Goal: Complete application form: Complete application form

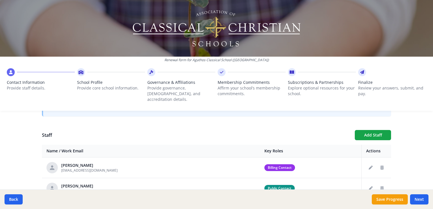
scroll to position [198, 0]
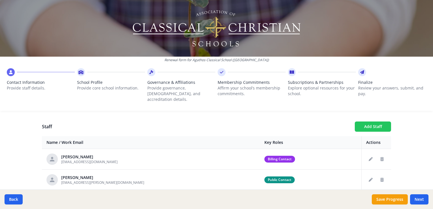
click at [371, 122] on button "Add Staff" at bounding box center [373, 127] width 36 height 10
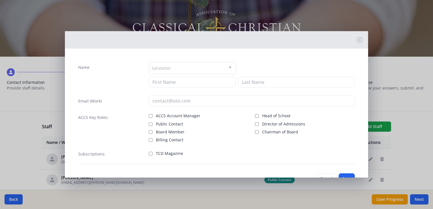
scroll to position [19, 0]
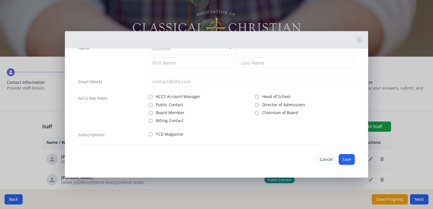
click at [324, 161] on button "Cancel" at bounding box center [326, 159] width 20 height 11
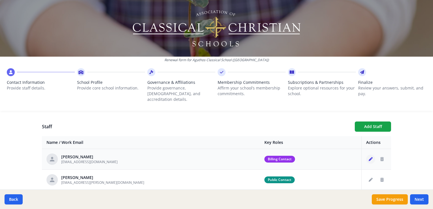
click at [366, 155] on button "Edit staff" at bounding box center [370, 159] width 9 height 9
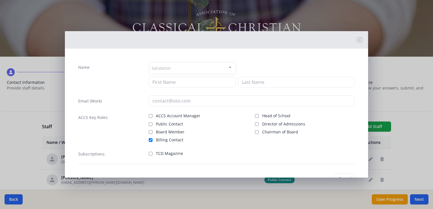
type input "[PERSON_NAME]"
type input "Burns"
type input "[EMAIL_ADDRESS][DOMAIN_NAME]"
checkbox input "true"
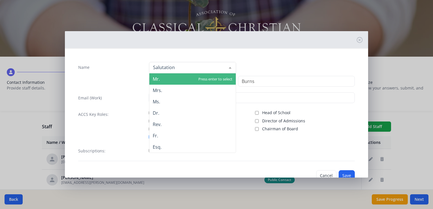
click at [161, 78] on span "Mr." at bounding box center [192, 78] width 86 height 11
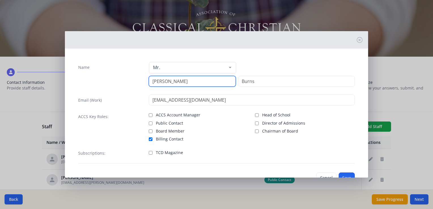
drag, startPoint x: 181, startPoint y: 81, endPoint x: 141, endPoint y: 78, distance: 40.1
click at [141, 78] on div "Name Mr. Mr. Mrs. Ms. Dr. Rev. Fr. Esq. No elements found. Consider changing th…" at bounding box center [216, 75] width 276 height 27
type input "[PERSON_NAME]"
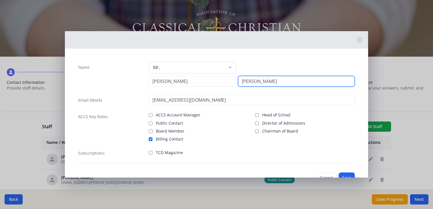
type input "[PERSON_NAME]"
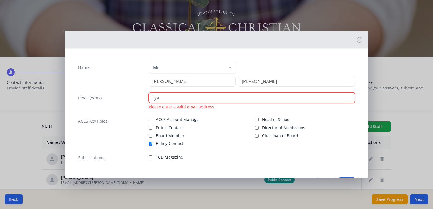
type input "[PERSON_NAME][EMAIL_ADDRESS][PERSON_NAME][DOMAIN_NAME]"
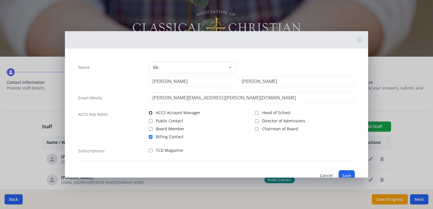
scroll to position [16, 0]
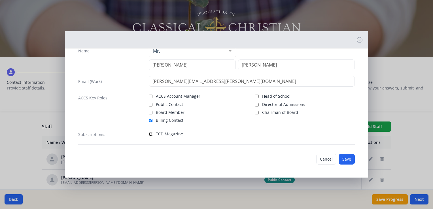
click at [150, 133] on input "TCD Magazine" at bounding box center [151, 134] width 4 height 4
checkbox input "true"
click at [343, 159] on button "Save" at bounding box center [347, 159] width 16 height 11
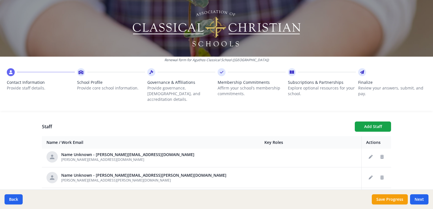
scroll to position [0, 0]
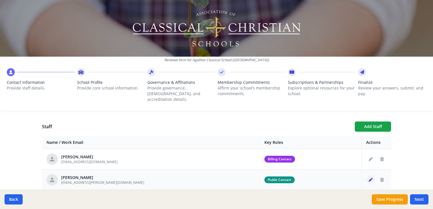
click at [366, 176] on button "Edit staff" at bounding box center [370, 179] width 9 height 9
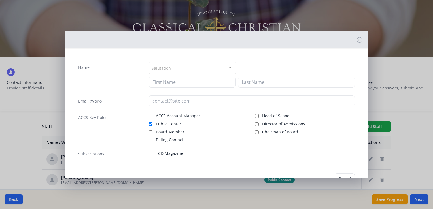
type input "Faira"
type input "[PERSON_NAME]"
type input "[EMAIL_ADDRESS][PERSON_NAME][DOMAIN_NAME]"
checkbox input "true"
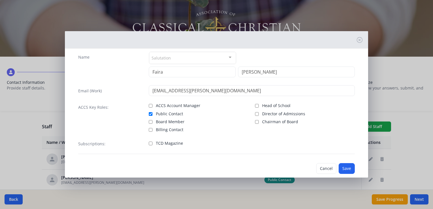
scroll to position [19, 0]
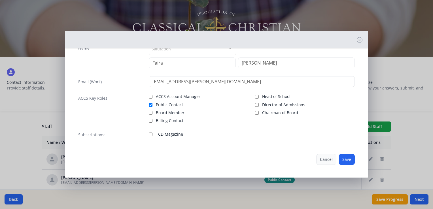
click at [326, 162] on button "Cancel" at bounding box center [326, 159] width 20 height 11
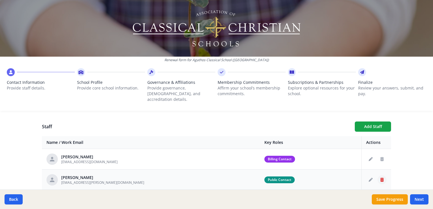
click at [380, 178] on icon "Delete staff" at bounding box center [381, 180] width 3 height 4
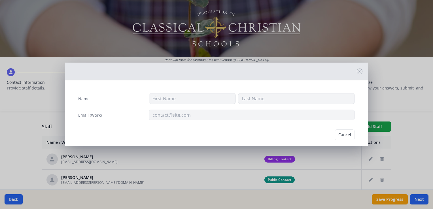
type input "Faira"
type input "[PERSON_NAME]"
type input "[EMAIL_ADDRESS][PERSON_NAME][DOMAIN_NAME]"
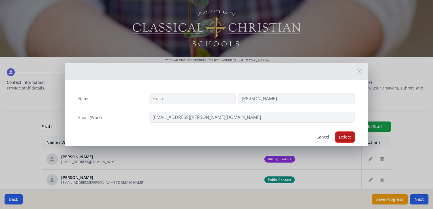
click at [342, 137] on button "Delete" at bounding box center [345, 137] width 20 height 11
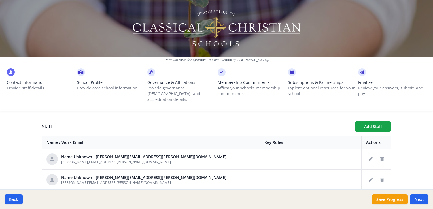
scroll to position [113, 0]
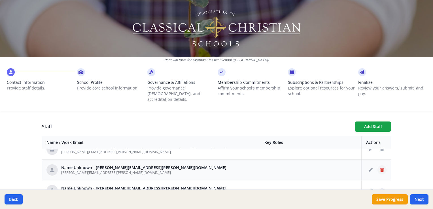
click at [377, 165] on button "Delete staff" at bounding box center [381, 169] width 9 height 9
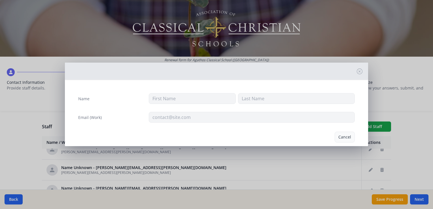
type input "[PERSON_NAME][EMAIL_ADDRESS][PERSON_NAME][DOMAIN_NAME]"
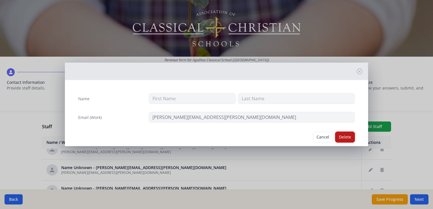
click at [338, 137] on button "Delete" at bounding box center [345, 137] width 20 height 11
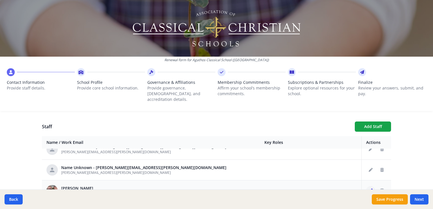
click at [366, 186] on button "Edit staff" at bounding box center [370, 190] width 9 height 9
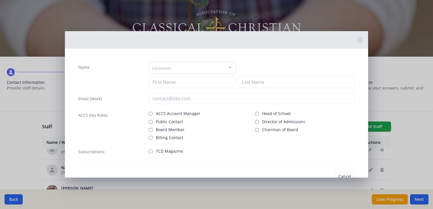
type input "[PERSON_NAME]"
type input "[PERSON_NAME][EMAIL_ADDRESS][PERSON_NAME][DOMAIN_NAME]"
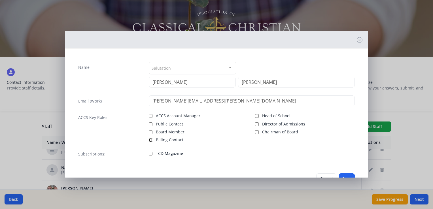
click at [149, 140] on input "Billing Contact" at bounding box center [151, 140] width 4 height 4
checkbox input "true"
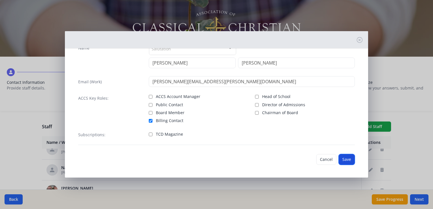
click at [343, 161] on button "Save" at bounding box center [347, 159] width 16 height 11
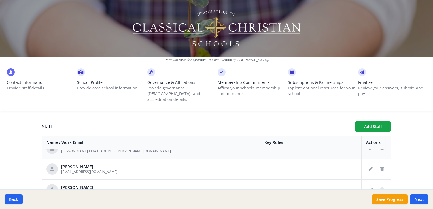
scroll to position [142, 0]
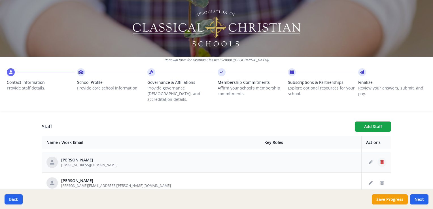
click at [380, 160] on icon "Delete staff" at bounding box center [381, 162] width 3 height 4
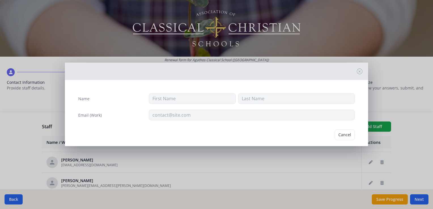
type input "[PERSON_NAME]"
type input "Burns"
type input "[EMAIL_ADDRESS][DOMAIN_NAME]"
click at [345, 137] on button "Delete" at bounding box center [345, 137] width 20 height 11
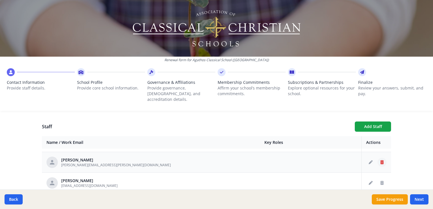
click at [380, 160] on icon "Delete staff" at bounding box center [381, 162] width 3 height 4
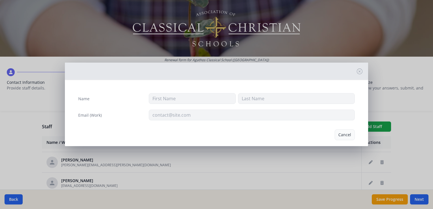
type input "[PERSON_NAME]"
type input "[PERSON_NAME][EMAIL_ADDRESS][PERSON_NAME][DOMAIN_NAME]"
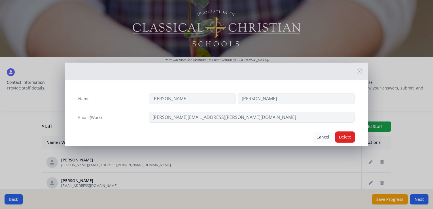
click at [337, 138] on button "Delete" at bounding box center [345, 137] width 20 height 11
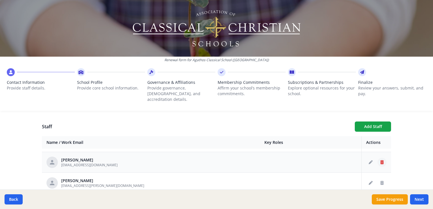
click at [380, 160] on icon "Delete staff" at bounding box center [381, 162] width 3 height 4
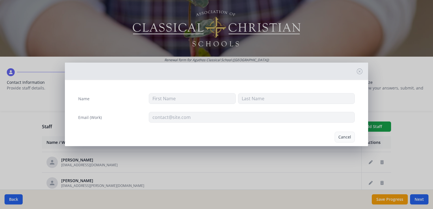
type input "RIC"
type input "[PERSON_NAME]"
type input "[EMAIL_ADDRESS][DOMAIN_NAME]"
click at [336, 135] on button "Delete" at bounding box center [345, 137] width 20 height 11
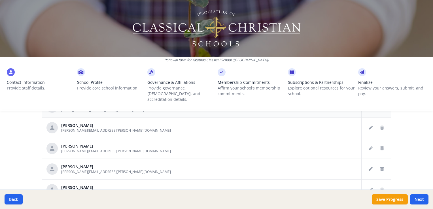
scroll to position [283, 0]
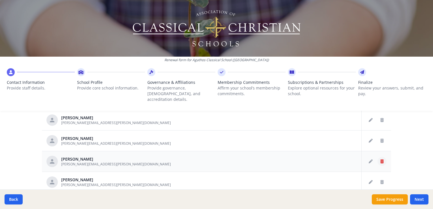
click at [377, 158] on button "Delete staff" at bounding box center [381, 161] width 9 height 9
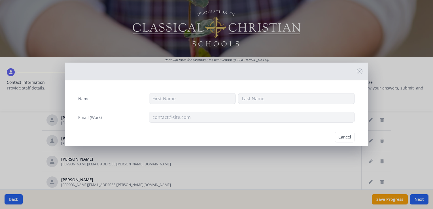
type input "[PERSON_NAME]"
type input "Powers"
type input "[PERSON_NAME][EMAIL_ADDRESS][PERSON_NAME][DOMAIN_NAME]"
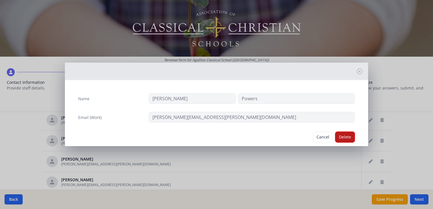
click at [341, 138] on button "Delete" at bounding box center [345, 137] width 20 height 11
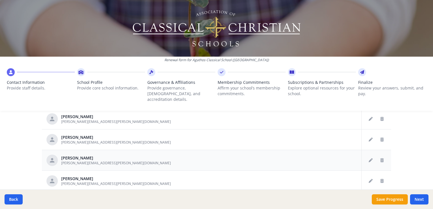
scroll to position [141, 0]
click at [380, 180] on icon "Delete staff" at bounding box center [381, 182] width 3 height 4
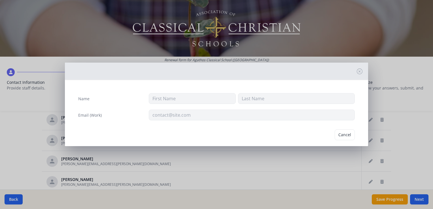
type input "[PERSON_NAME]"
type input "Powers"
type input "[PERSON_NAME][EMAIL_ADDRESS][PERSON_NAME][DOMAIN_NAME]"
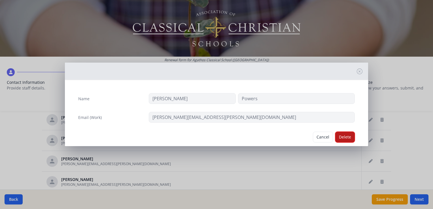
click at [338, 135] on button "Delete" at bounding box center [345, 137] width 20 height 11
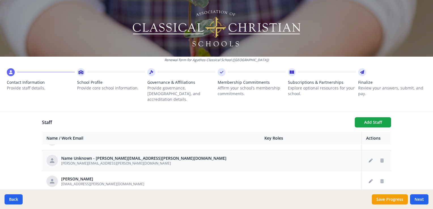
scroll to position [120, 0]
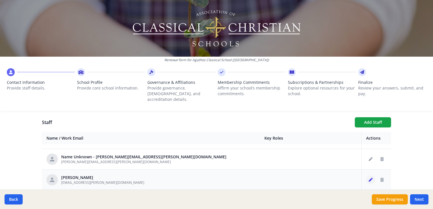
click at [369, 178] on icon "Edit staff" at bounding box center [371, 180] width 4 height 4
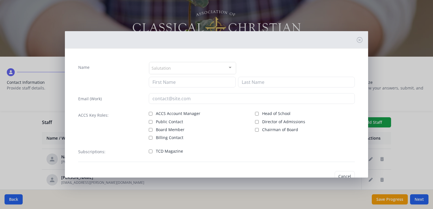
type input "Abbie"
type input "[PERSON_NAME]"
type input "[EMAIL_ADDRESS][PERSON_NAME][DOMAIN_NAME]"
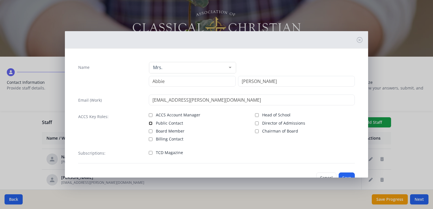
click at [149, 122] on input "Public Contact" at bounding box center [151, 124] width 4 height 4
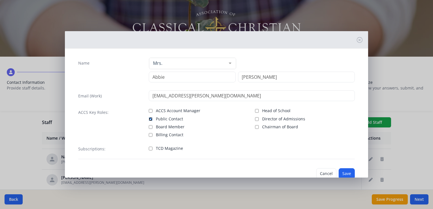
scroll to position [0, 0]
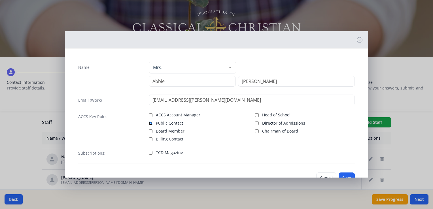
click at [149, 123] on input "Public Contact" at bounding box center [151, 124] width 4 height 4
checkbox input "false"
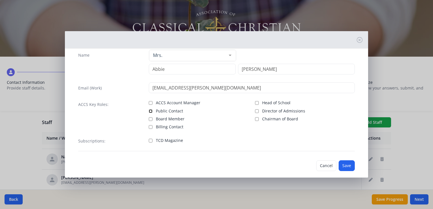
scroll to position [19, 0]
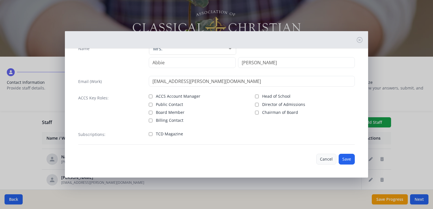
click at [320, 160] on button "Cancel" at bounding box center [326, 159] width 20 height 11
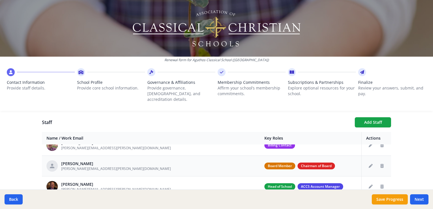
scroll to position [0, 0]
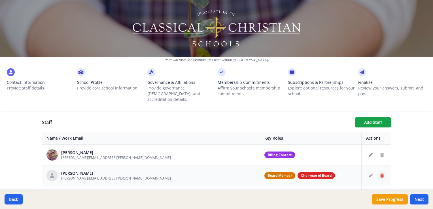
click at [377, 172] on button "Delete staff" at bounding box center [381, 175] width 9 height 9
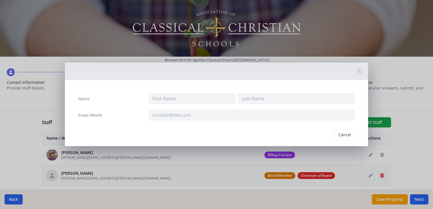
type input "Mark"
type input "[PERSON_NAME]"
type input "[PERSON_NAME][EMAIL_ADDRESS][PERSON_NAME][DOMAIN_NAME]"
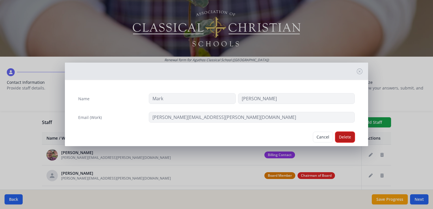
click at [340, 140] on button "Delete" at bounding box center [345, 137] width 20 height 11
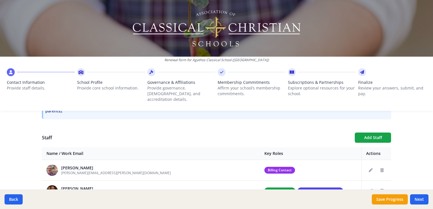
scroll to position [174, 0]
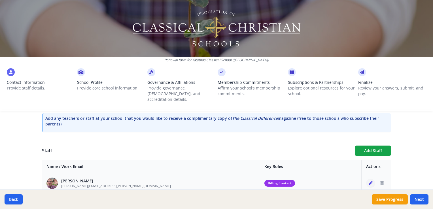
click at [369, 181] on icon "Edit staff" at bounding box center [371, 183] width 4 height 4
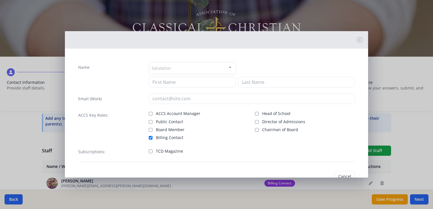
type input "[PERSON_NAME]"
type input "[PERSON_NAME][EMAIL_ADDRESS][PERSON_NAME][DOMAIN_NAME]"
checkbox input "true"
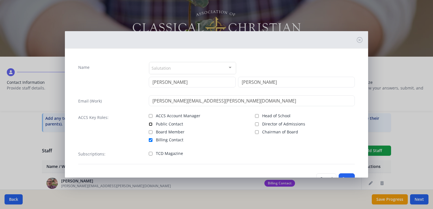
click at [150, 124] on input "Public Contact" at bounding box center [151, 124] width 4 height 4
checkbox input "true"
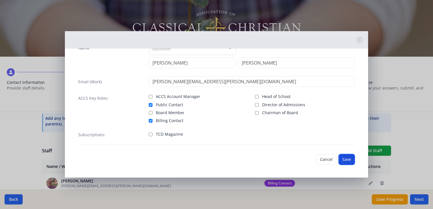
click at [341, 158] on button "Save" at bounding box center [347, 159] width 16 height 11
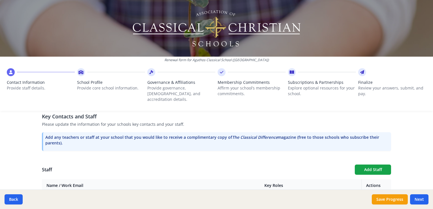
scroll to position [170, 0]
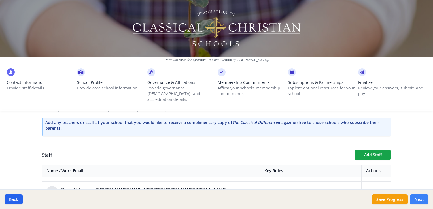
click at [415, 200] on button "Next" at bounding box center [419, 199] width 18 height 10
type input "[PHONE_NUMBER]"
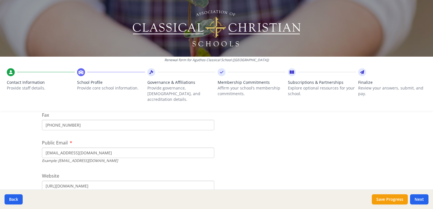
click at [138, 120] on input "[PHONE_NUMBER]" at bounding box center [128, 125] width 172 height 10
type input "9"
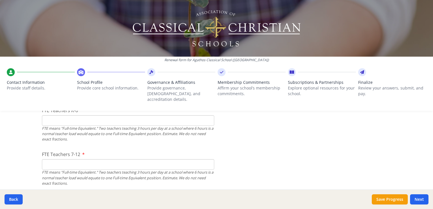
scroll to position [340, 0]
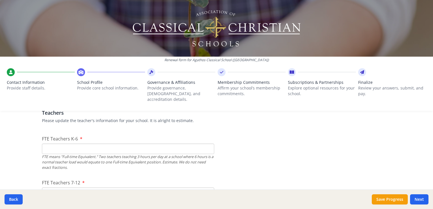
click at [103, 146] on input "FTE Teachers K-6" at bounding box center [128, 149] width 172 height 10
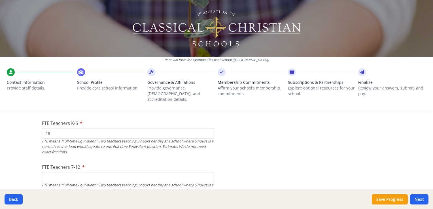
scroll to position [368, 0]
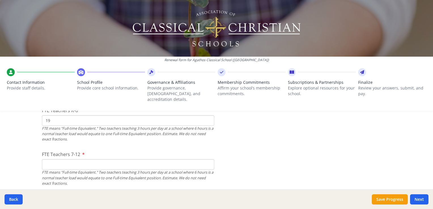
type input "19"
click at [104, 159] on input "FTE Teachers 7-12" at bounding box center [128, 164] width 172 height 10
type input "19"
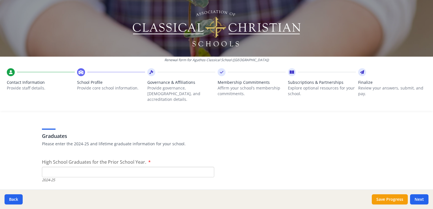
scroll to position [793, 0]
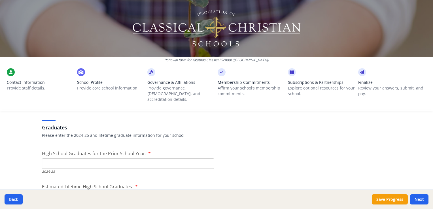
click at [155, 160] on input "High School Graduates for the Prior School Year." at bounding box center [128, 163] width 172 height 10
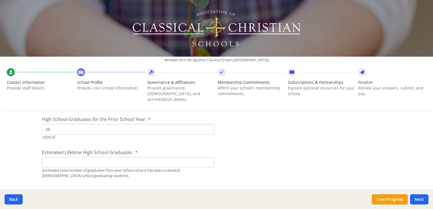
scroll to position [850, 0]
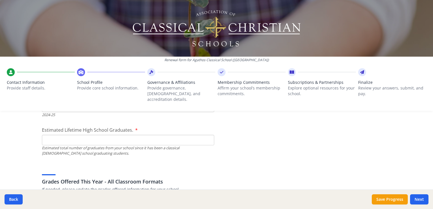
type input "20"
click at [122, 135] on input "Estimated Lifetime High School Graduates." at bounding box center [128, 140] width 172 height 10
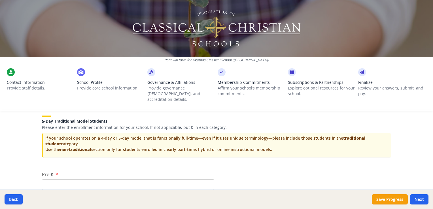
scroll to position [1161, 0]
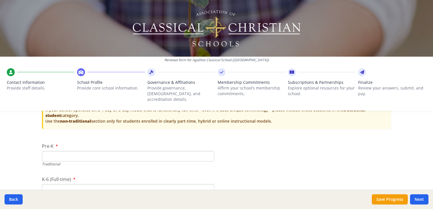
type input "102"
click at [94, 151] on input "Pre-K" at bounding box center [128, 156] width 172 height 10
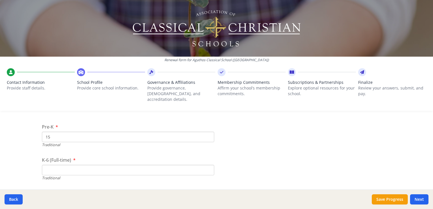
scroll to position [1190, 0]
type input "15"
click at [68, 156] on input "K-6 (Full-time)" at bounding box center [128, 161] width 172 height 10
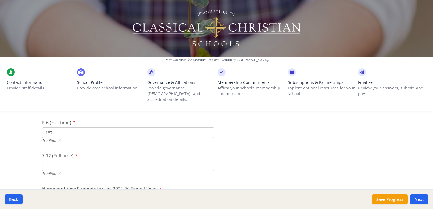
type input "187"
click at [53, 161] on input "7-12 (Full-time)" at bounding box center [128, 166] width 172 height 10
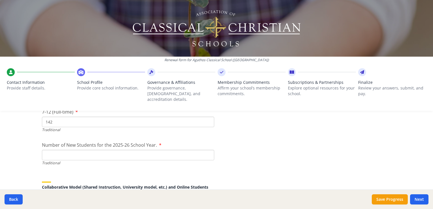
scroll to position [1275, 0]
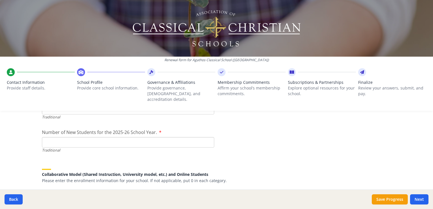
type input "142"
click at [58, 137] on input "Number of New Students for the 2025-26 School Year." at bounding box center [128, 142] width 172 height 10
type input "56"
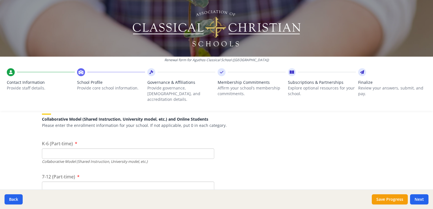
scroll to position [1331, 0]
click at [116, 147] on input "K-6 (Part-time)" at bounding box center [128, 152] width 172 height 10
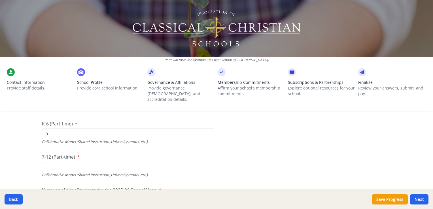
scroll to position [1360, 0]
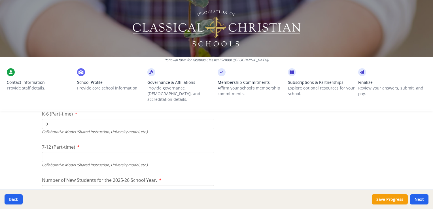
type input "0"
click at [116, 152] on input "7-12 (Part-time)" at bounding box center [128, 157] width 172 height 10
type input "5"
click at [126, 144] on div "7-12 (Part-time) 5 Collaborative Model (Shared Instruction, University model, e…" at bounding box center [128, 156] width 172 height 24
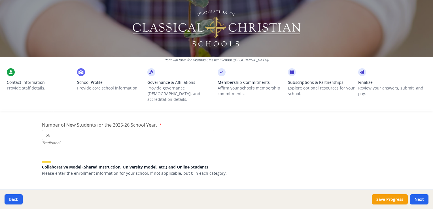
scroll to position [1275, 0]
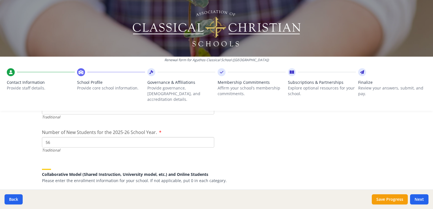
click at [80, 137] on input "56" at bounding box center [128, 142] width 172 height 10
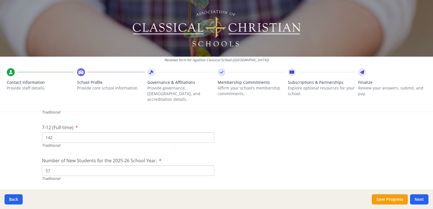
type input "57"
click at [81, 132] on input "142" at bounding box center [128, 137] width 172 height 10
type input "138"
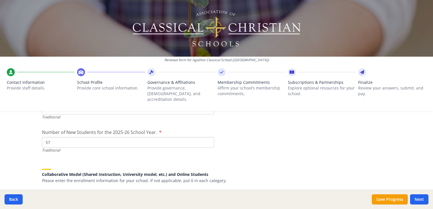
click at [113, 139] on input "57" at bounding box center [128, 142] width 172 height 10
type input "56"
click at [124, 162] on div "Collaborative Model (Shared Instruction, University model, etc.) and Online Stu…" at bounding box center [216, 172] width 349 height 21
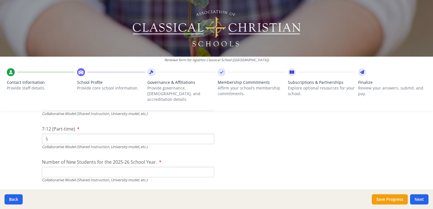
scroll to position [1388, 0]
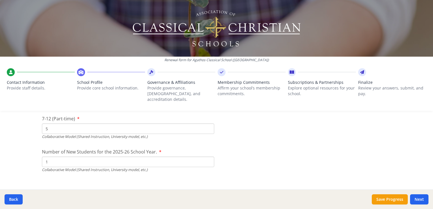
click at [205, 34] on input "1" at bounding box center [128, 29] width 172 height 10
type input "2"
click at [205, 34] on input "2" at bounding box center [128, 29] width 172 height 10
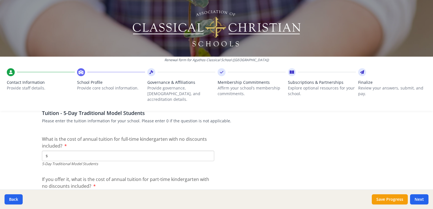
scroll to position [1501, 0]
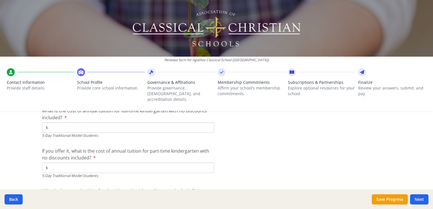
click at [79, 123] on input "$" at bounding box center [128, 127] width 172 height 10
type input "$8 387"
click at [158, 163] on input "$" at bounding box center [128, 168] width 172 height 10
type input "$0"
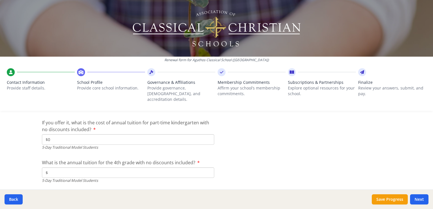
scroll to position [1558, 0]
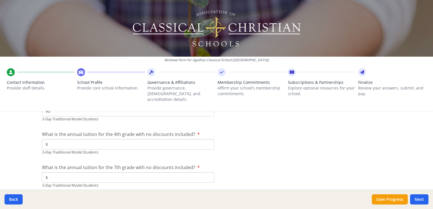
click at [105, 139] on input "$" at bounding box center [128, 144] width 172 height 10
type input "$9 126"
click at [105, 172] on input "$" at bounding box center [128, 177] width 172 height 10
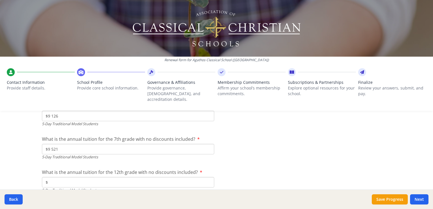
scroll to position [1615, 0]
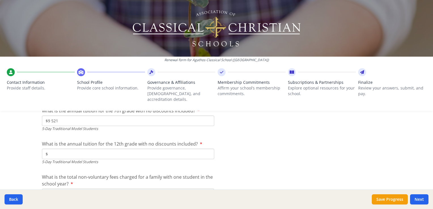
type input "$9 521"
click at [109, 149] on input "$" at bounding box center [128, 154] width 172 height 10
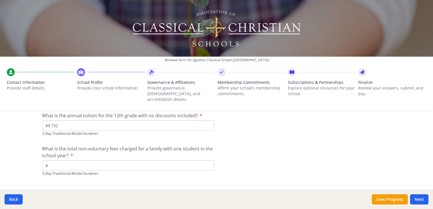
type input "$9 732"
click at [108, 162] on input "$" at bounding box center [128, 165] width 172 height 10
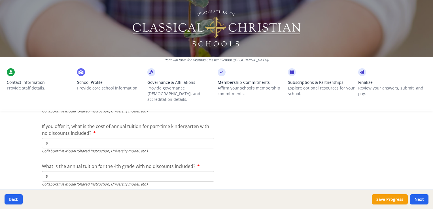
scroll to position [1756, 0]
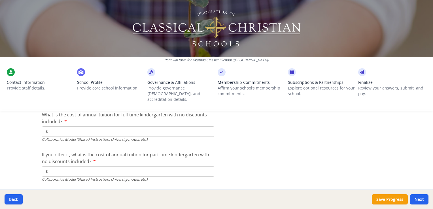
type input "$674"
type input "$0"
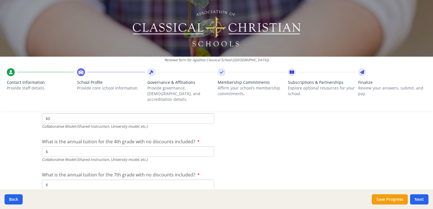
scroll to position [1813, 0]
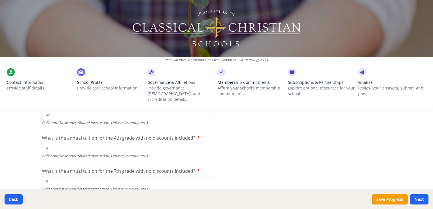
type input "$0"
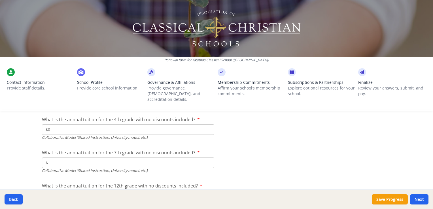
scroll to position [1841, 0]
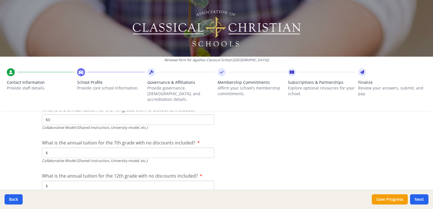
type input "$0"
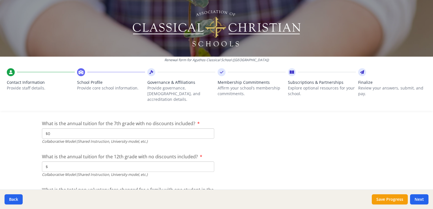
scroll to position [1870, 0]
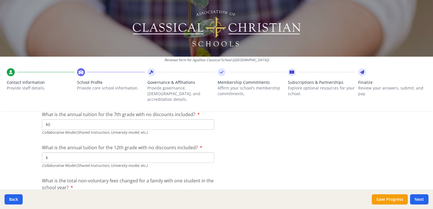
type input "$0"
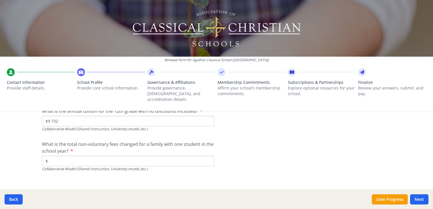
type input "$9 732"
click at [82, 156] on input "$" at bounding box center [128, 161] width 172 height 10
type input "$961"
click at [420, 198] on button "Next" at bounding box center [419, 199] width 18 height 10
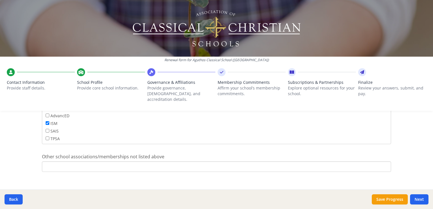
scroll to position [385, 0]
click at [85, 161] on input "Other school associations/memberships not listed above" at bounding box center [216, 166] width 349 height 10
type input "TACS"
click at [420, 200] on button "Next" at bounding box center [419, 199] width 18 height 10
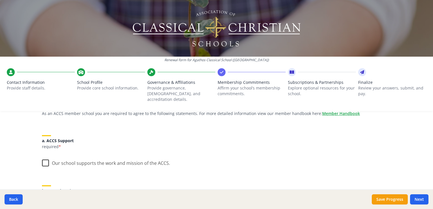
scroll to position [57, 0]
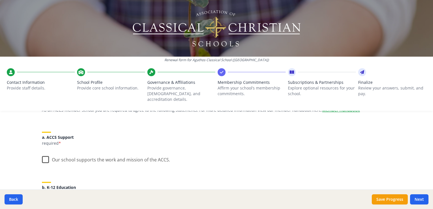
click at [42, 155] on label "Our school supports the work and mission of the ACCS." at bounding box center [106, 158] width 128 height 12
click at [0, 0] on input "Our school supports the work and mission of the ACCS." at bounding box center [0, 0] width 0 height 0
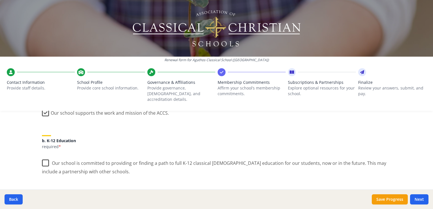
scroll to position [113, 0]
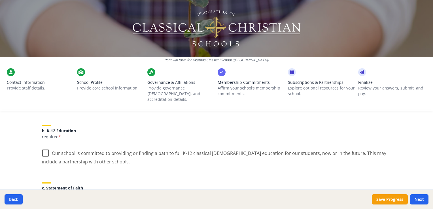
click at [45, 148] on label "Our school is committed to providing or finding a path to full K-12 classical […" at bounding box center [216, 155] width 349 height 19
click at [0, 0] on input "Our school is committed to providing or finding a path to full K-12 classical […" at bounding box center [0, 0] width 0 height 0
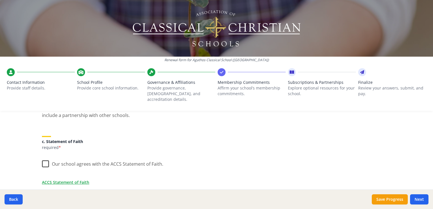
scroll to position [170, 0]
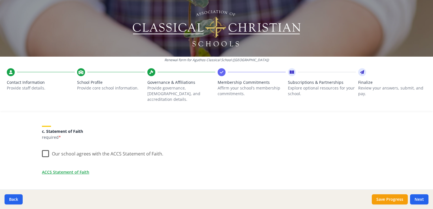
click at [44, 146] on label "Our school agrees with the ACCS Statement of Faith." at bounding box center [102, 152] width 121 height 12
click at [0, 0] on input "Our school agrees with the ACCS Statement of Faith." at bounding box center [0, 0] width 0 height 0
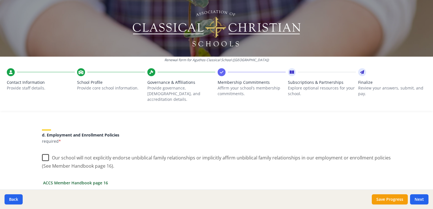
scroll to position [255, 0]
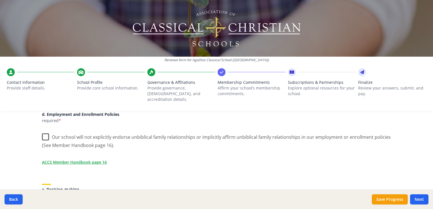
click at [42, 131] on label "Our school will not explicitly endorse unbiblical family relationships or impli…" at bounding box center [216, 139] width 349 height 19
click at [0, 0] on input "Our school will not explicitly endorse unbiblical family relationships or impli…" at bounding box center [0, 0] width 0 height 0
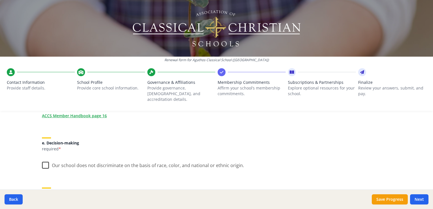
scroll to position [312, 0]
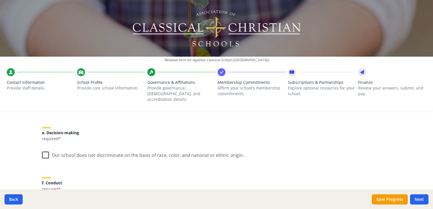
click at [42, 151] on label "Our school does not discriminate on the basis of race, color, and national or e…" at bounding box center [143, 154] width 202 height 12
click at [0, 0] on input "Our school does not discriminate on the basis of race, color, and national or e…" at bounding box center [0, 0] width 0 height 0
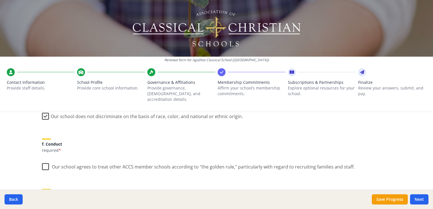
scroll to position [368, 0]
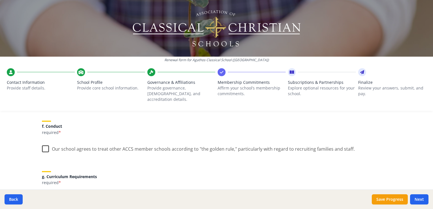
click at [42, 145] on label "Our school agrees to treat other ACCS member schools according to "the golden r…" at bounding box center [198, 148] width 313 height 12
click at [0, 0] on input "Our school agrees to treat other ACCS member schools according to "the golden r…" at bounding box center [0, 0] width 0 height 0
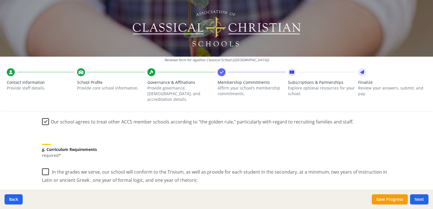
scroll to position [425, 0]
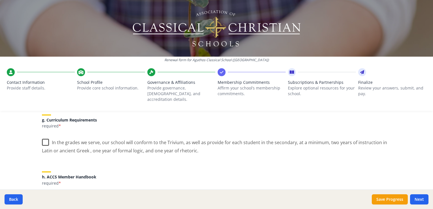
click at [44, 135] on label "In the grades we serve, our school will conform to the Trivium, as well as prov…" at bounding box center [216, 144] width 349 height 19
click at [0, 0] on input "In the grades we serve, our school will conform to the Trivium, as well as prov…" at bounding box center [0, 0] width 0 height 0
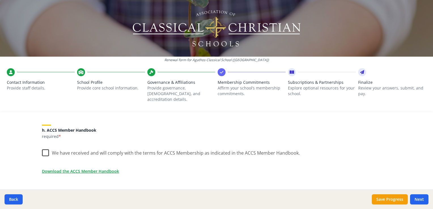
scroll to position [482, 0]
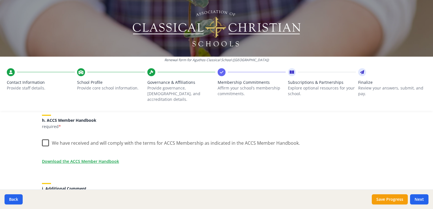
click at [43, 137] on label "We have received and will comply with the terms for ACCS Membership as indicate…" at bounding box center [171, 142] width 258 height 12
click at [0, 0] on input "We have received and will comply with the terms for ACCS Membership as indicate…" at bounding box center [0, 0] width 0 height 0
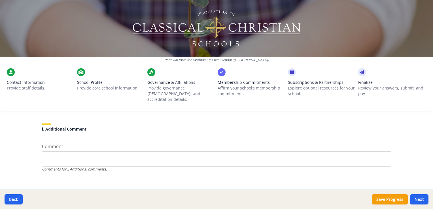
scroll to position [542, 0]
click at [420, 202] on button "Next" at bounding box center [419, 199] width 18 height 10
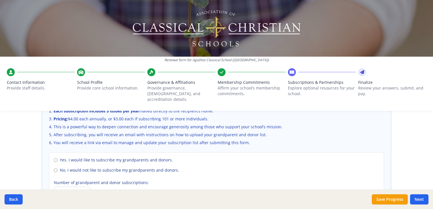
scroll to position [409, 0]
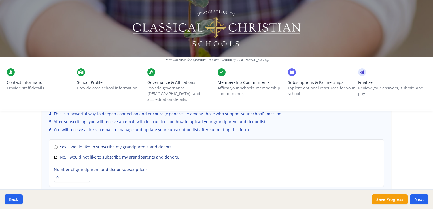
click at [54, 156] on input "No. I would not like to subscribe my grandparents and donors." at bounding box center [56, 158] width 4 height 4
radio input "true"
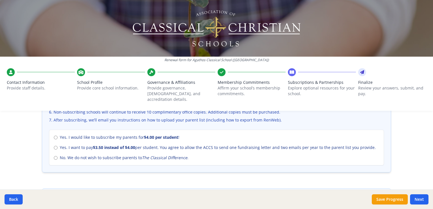
scroll to position [239, 0]
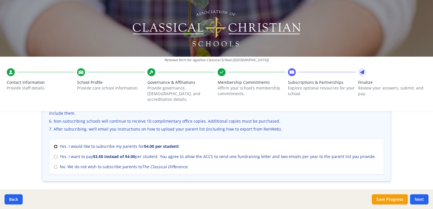
click at [54, 145] on input "Yes. I would like to subscribe my parents for $4.00 per student !" at bounding box center [56, 147] width 4 height 4
radio input "true"
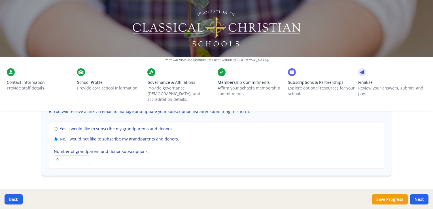
scroll to position [437, 0]
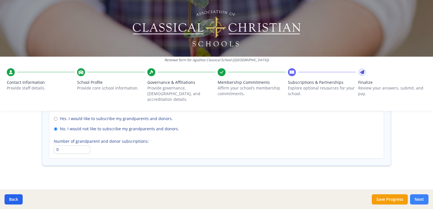
click at [422, 201] on button "Next" at bounding box center [419, 199] width 18 height 10
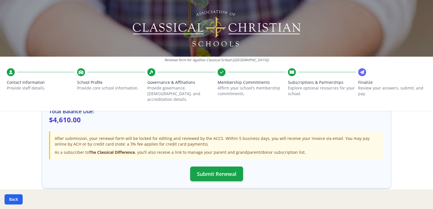
scroll to position [198, 0]
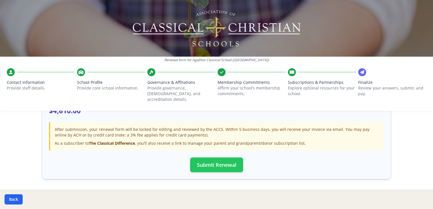
click at [223, 159] on button "Submit Renewal" at bounding box center [216, 165] width 53 height 15
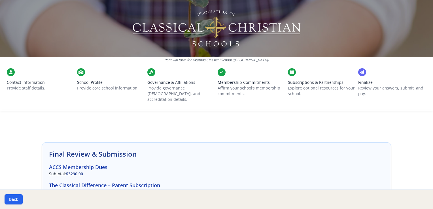
scroll to position [211, 0]
